Goal: Information Seeking & Learning: Learn about a topic

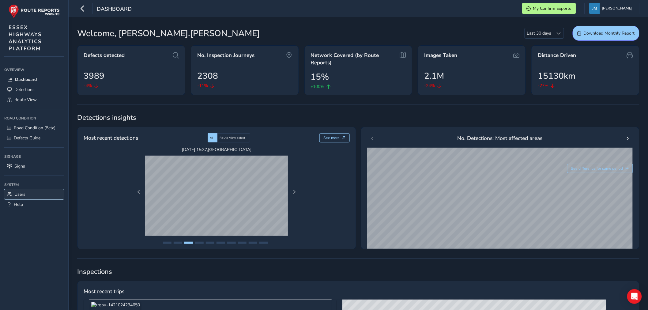
click at [21, 195] on span "Users" at bounding box center [19, 194] width 11 height 6
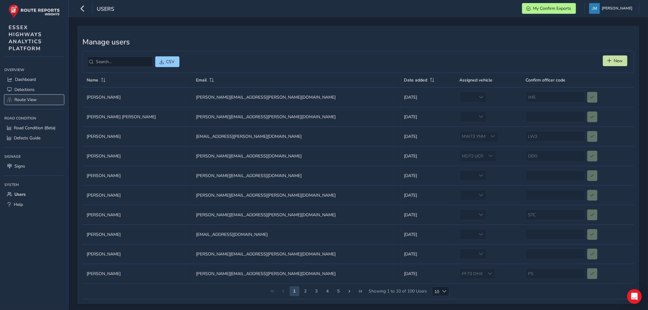
click at [25, 99] on span "Route View" at bounding box center [25, 100] width 22 height 6
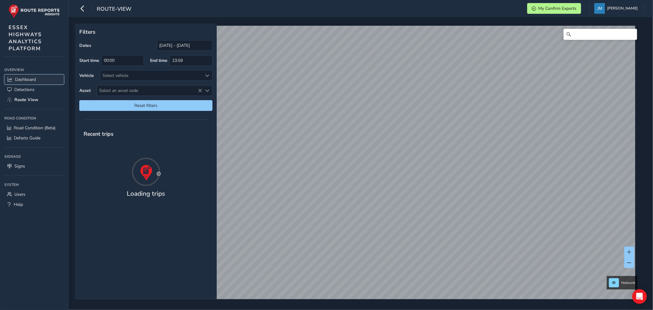
click at [27, 78] on span "Dashboard" at bounding box center [25, 80] width 21 height 6
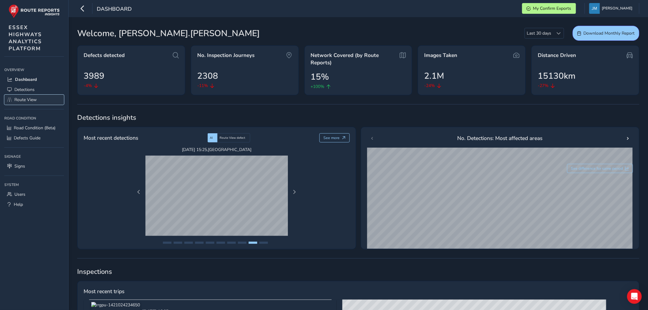
click at [25, 97] on span "Route View" at bounding box center [25, 100] width 22 height 6
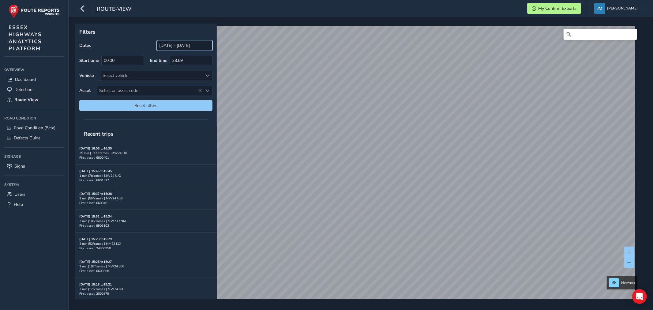
click at [188, 47] on input "[DATE] - [DATE]" at bounding box center [185, 45] width 56 height 11
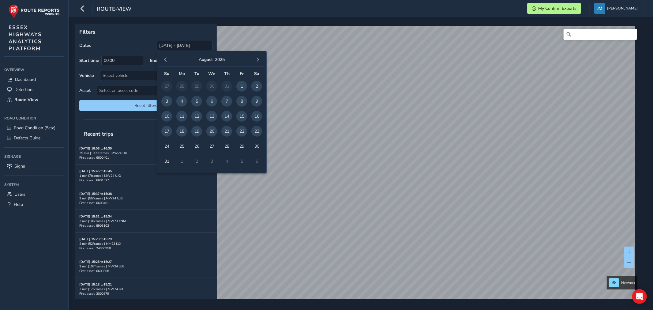
click at [212, 132] on span "20" at bounding box center [211, 131] width 11 height 11
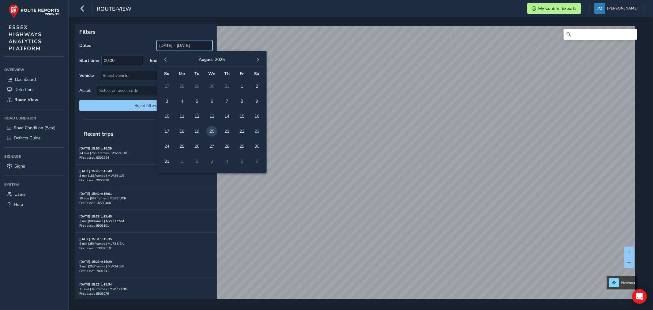
click at [187, 47] on input "[DATE] - [DATE]" at bounding box center [185, 45] width 56 height 11
click at [212, 131] on span "20" at bounding box center [211, 131] width 11 height 11
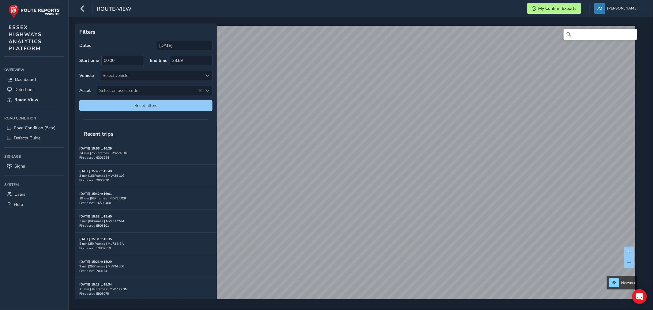
type input "[DATE] - [DATE]"
click at [138, 75] on div "Select vehicle" at bounding box center [151, 75] width 102 height 10
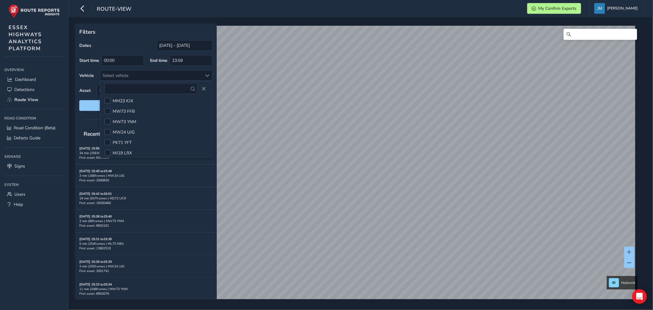
scroll to position [251, 0]
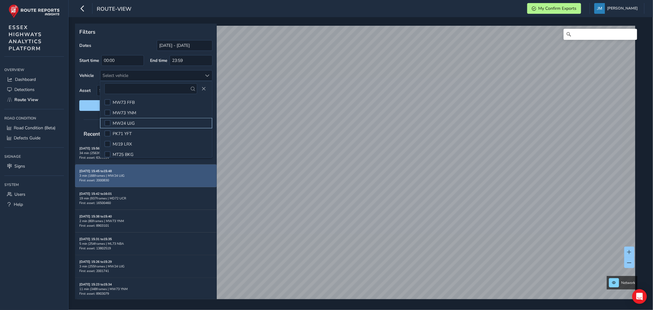
drag, startPoint x: 111, startPoint y: 121, endPoint x: 138, endPoint y: 181, distance: 66.2
click at [110, 121] on div at bounding box center [107, 123] width 6 height 6
click at [107, 123] on span at bounding box center [107, 123] width 0 height 0
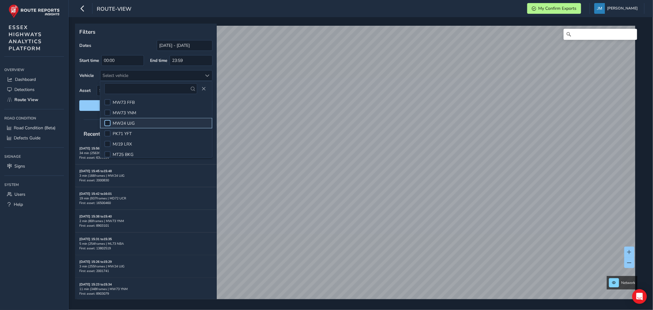
click at [109, 124] on div at bounding box center [107, 123] width 6 height 6
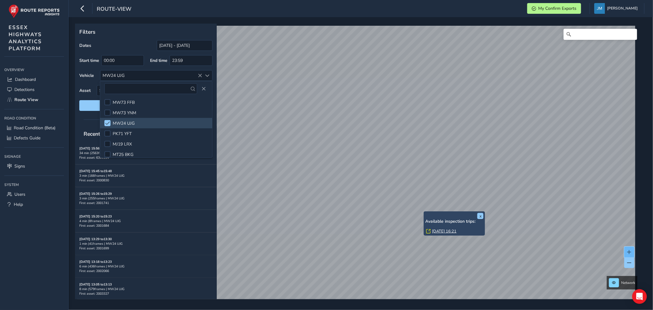
click at [631, 247] on button at bounding box center [629, 252] width 10 height 11
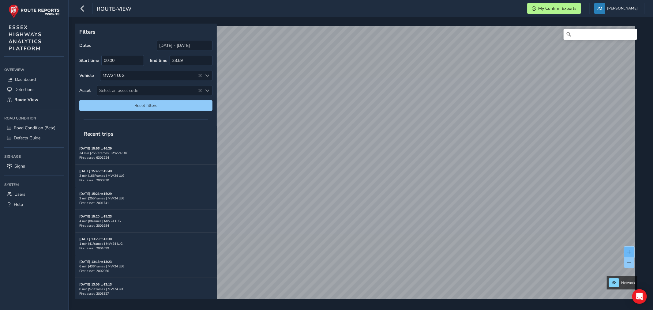
click at [631, 251] on span at bounding box center [629, 252] width 4 height 4
click at [630, 251] on span at bounding box center [629, 252] width 4 height 4
click at [628, 251] on span at bounding box center [629, 252] width 4 height 4
click at [628, 250] on span at bounding box center [629, 252] width 4 height 4
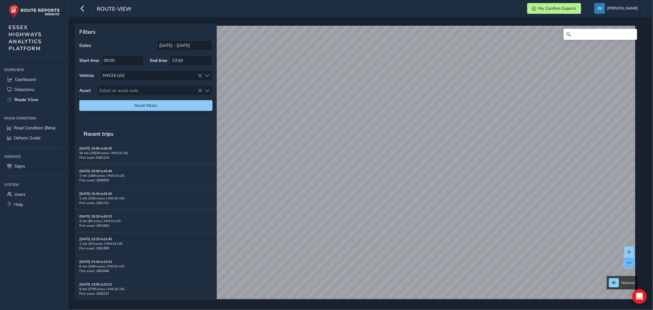
click at [632, 264] on button at bounding box center [629, 262] width 10 height 11
click at [631, 250] on span at bounding box center [629, 252] width 4 height 4
click at [360, 188] on link "[DATE] 16:07" at bounding box center [366, 188] width 24 height 6
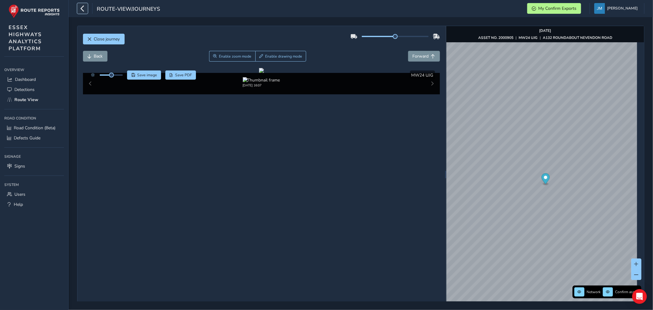
click at [85, 9] on icon "button" at bounding box center [82, 8] width 6 height 11
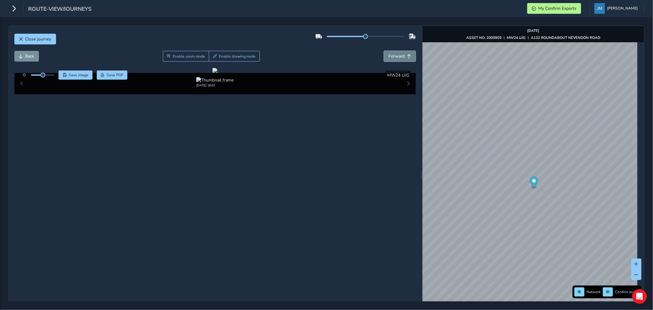
click at [398, 58] on span "Forward" at bounding box center [397, 56] width 16 height 6
click at [401, 57] on span "Forward" at bounding box center [397, 56] width 16 height 6
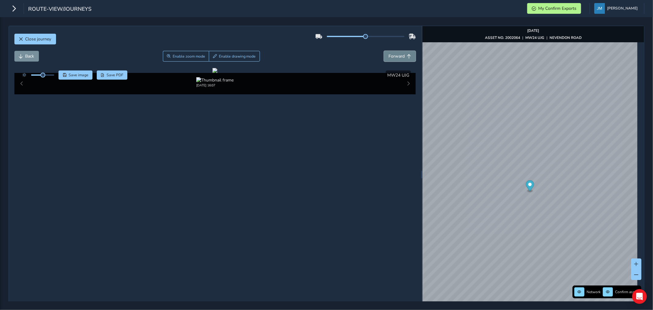
click at [401, 57] on span "Forward" at bounding box center [397, 56] width 16 height 6
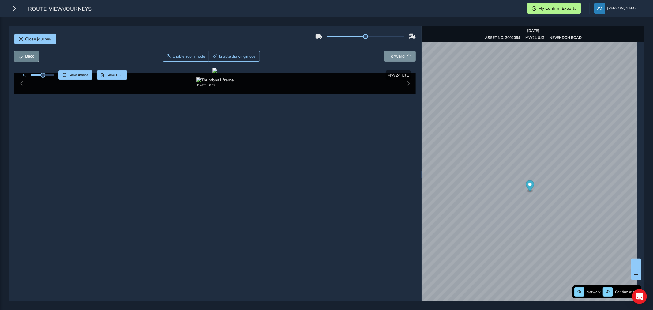
click at [25, 55] on span "Back" at bounding box center [29, 56] width 9 height 6
click at [403, 56] on button "Forward" at bounding box center [400, 56] width 32 height 11
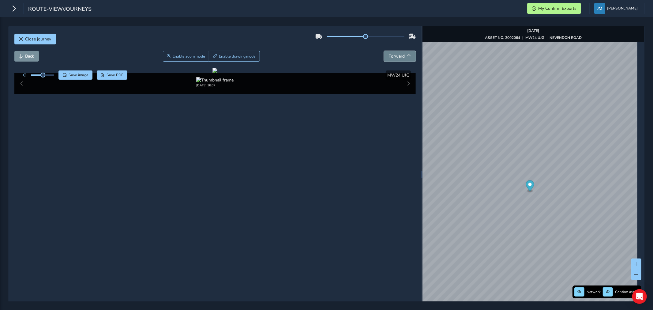
click at [403, 56] on button "Forward" at bounding box center [400, 56] width 32 height 11
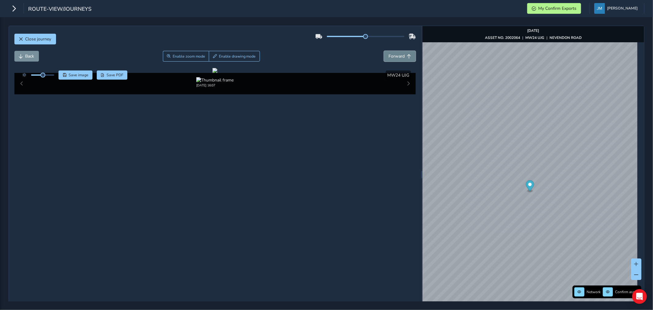
click at [403, 56] on button "Forward" at bounding box center [400, 56] width 32 height 11
click at [26, 57] on span "Back" at bounding box center [29, 56] width 9 height 6
click at [239, 57] on span "Enable drawing mode" at bounding box center [237, 56] width 37 height 5
